Goal: Use online tool/utility: Use online tool/utility

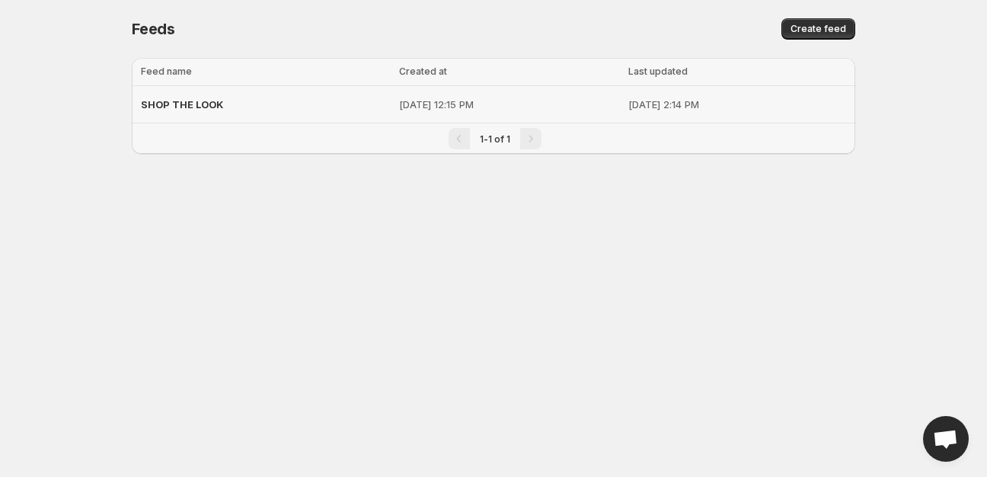
click at [161, 107] on span "SHOP THE LOOK" at bounding box center [182, 104] width 82 height 12
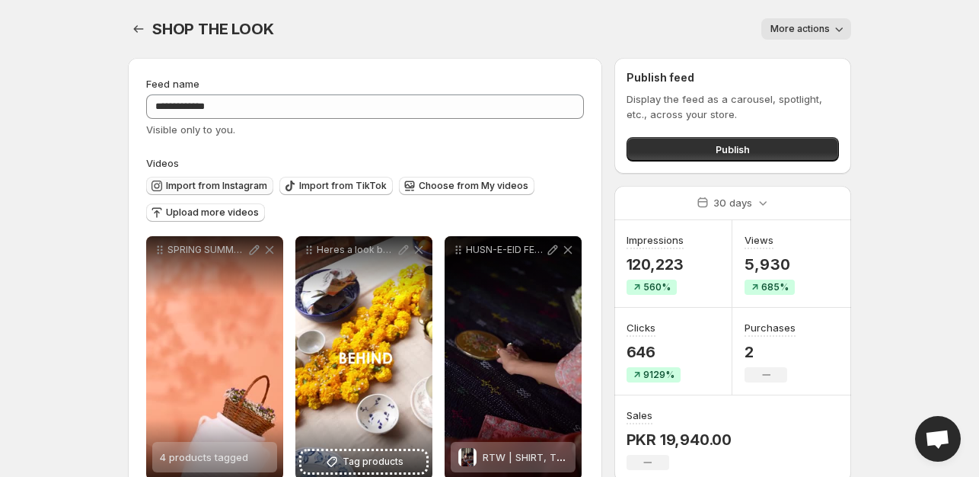
click at [221, 187] on span "Import from Instagram" at bounding box center [216, 186] width 101 height 12
click at [232, 187] on span "Import from Instagram" at bounding box center [216, 186] width 101 height 12
click at [217, 177] on button "Import from Instagram" at bounding box center [209, 186] width 127 height 18
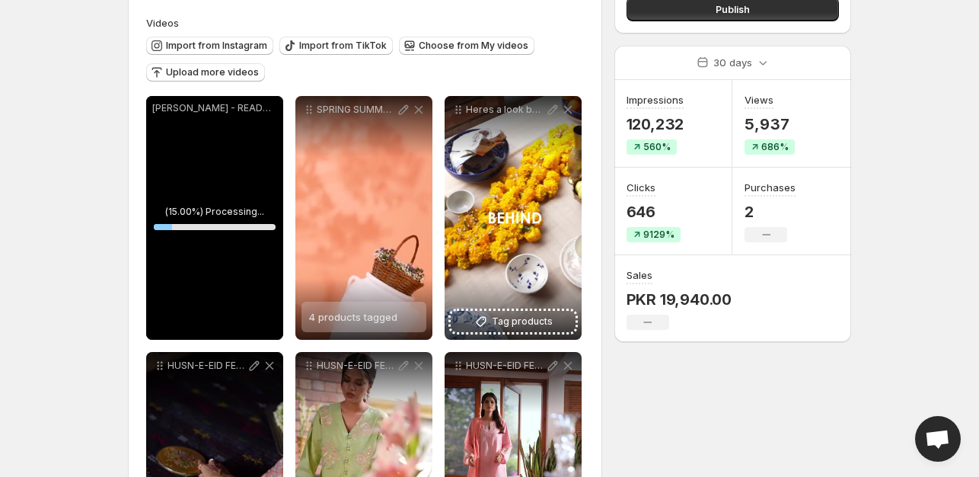
scroll to position [152, 0]
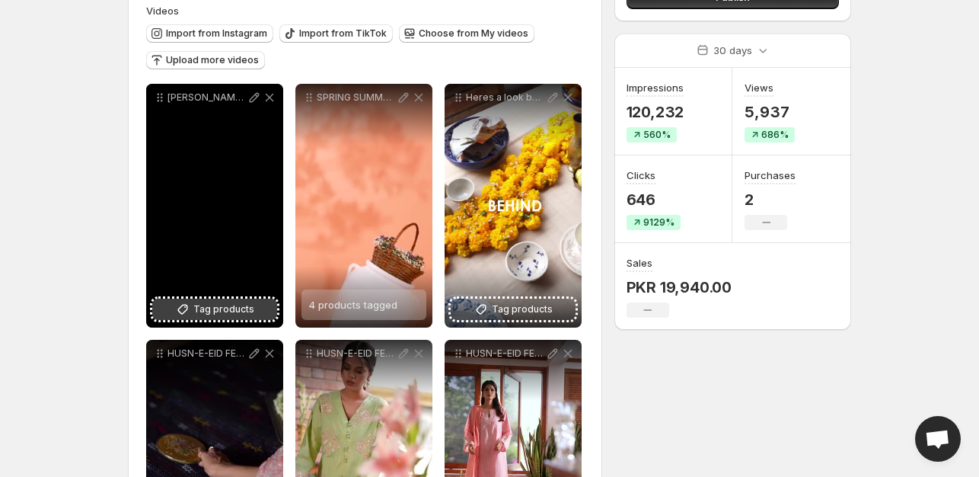
click at [212, 315] on span "Tag products" at bounding box center [223, 309] width 61 height 15
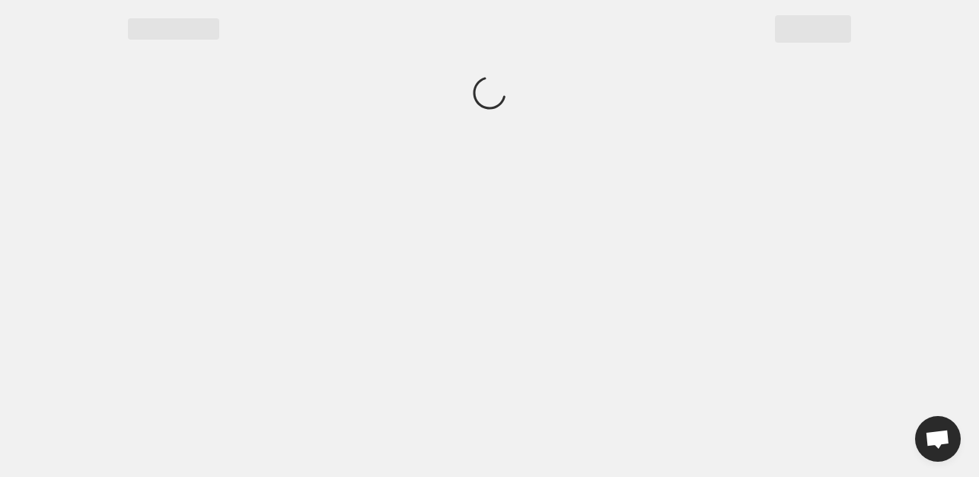
scroll to position [0, 0]
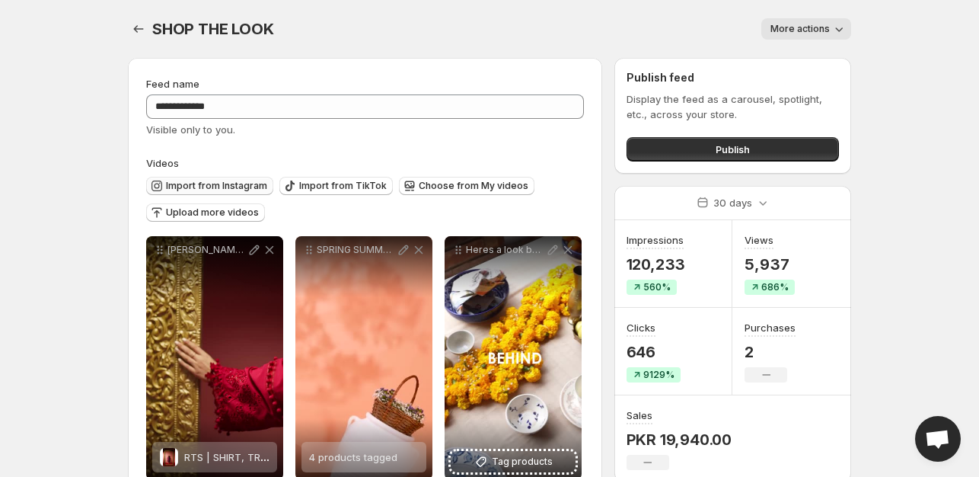
click at [215, 184] on span "Import from Instagram" at bounding box center [216, 186] width 101 height 12
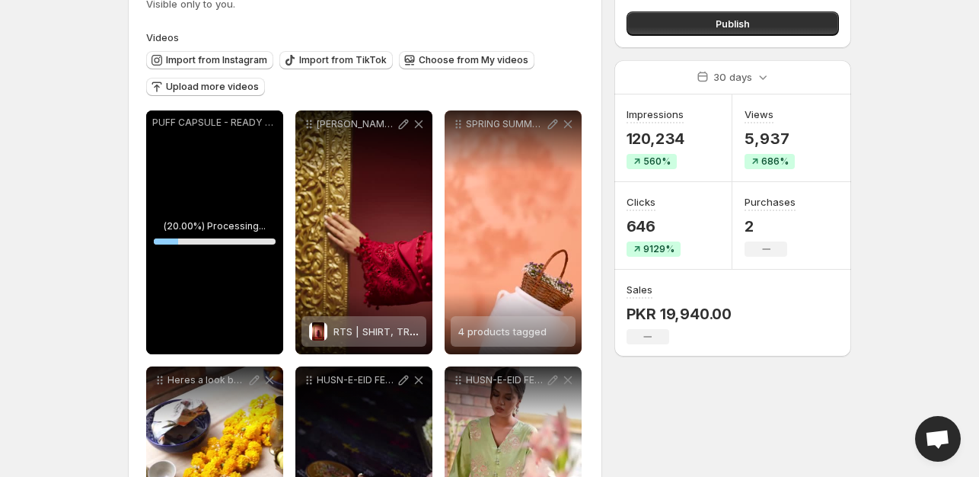
scroll to position [152, 0]
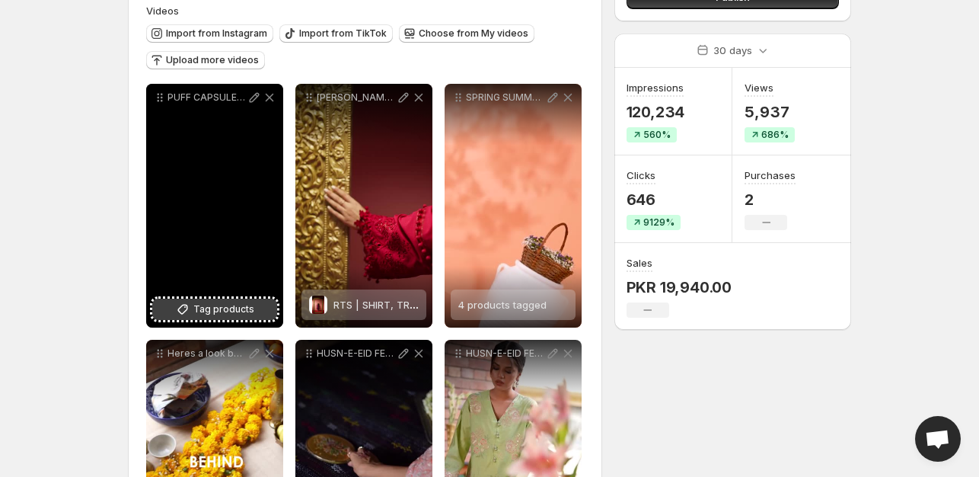
click at [207, 315] on span "Tag products" at bounding box center [223, 309] width 61 height 15
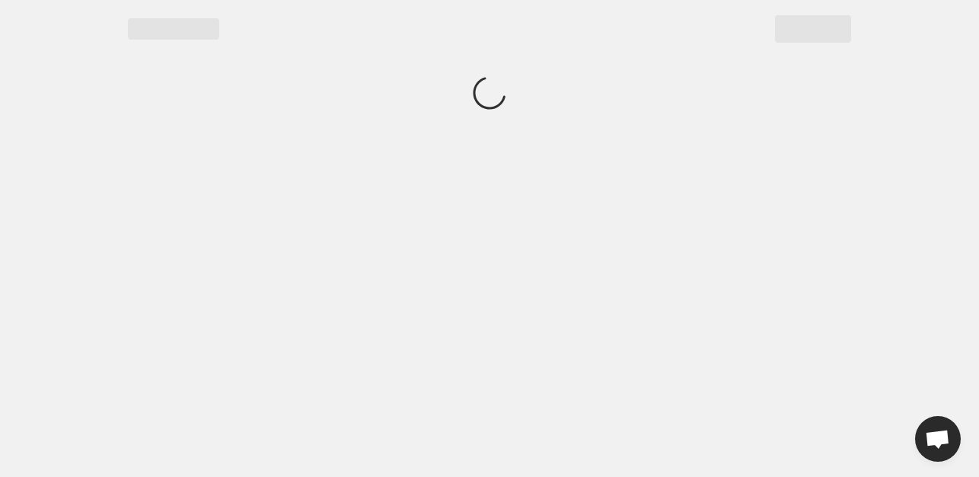
scroll to position [0, 0]
